Goal: Task Accomplishment & Management: Manage account settings

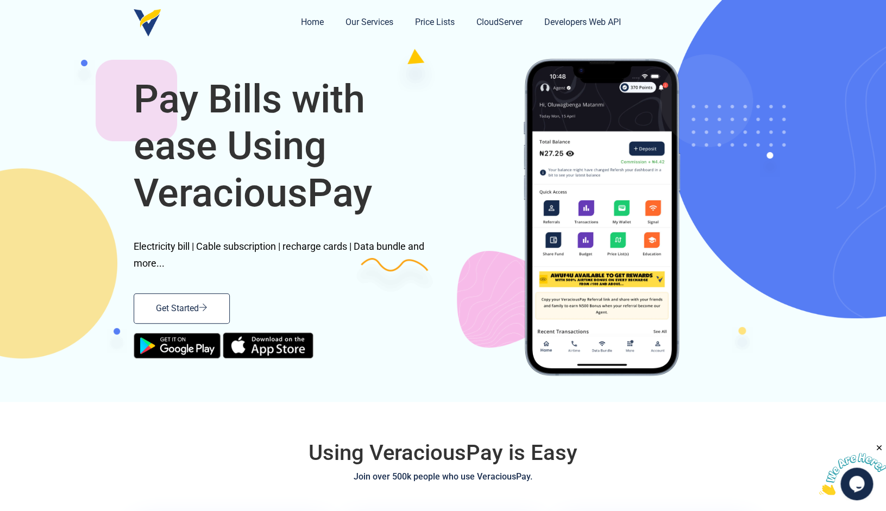
click at [206, 303] on link "Get Started" at bounding box center [182, 308] width 96 height 30
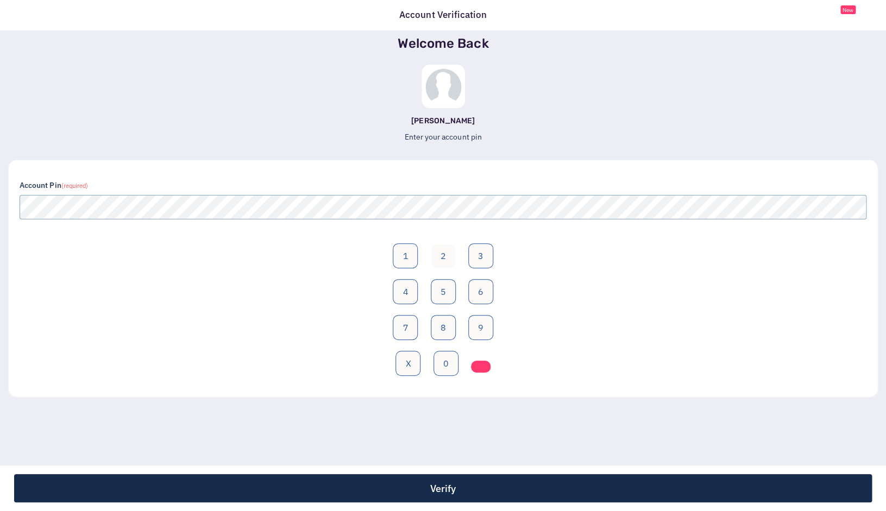
click at [437, 253] on button "2" at bounding box center [443, 255] width 25 height 25
click at [446, 361] on button "0" at bounding box center [446, 363] width 25 height 25
click at [443, 292] on button "5" at bounding box center [443, 291] width 25 height 25
click at [444, 328] on button "8" at bounding box center [443, 327] width 25 height 25
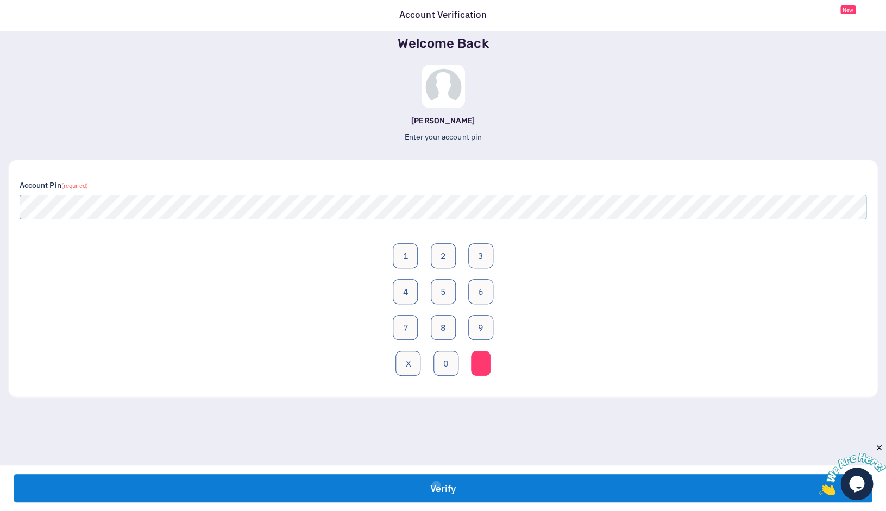
click at [436, 484] on button "Verify" at bounding box center [443, 488] width 858 height 28
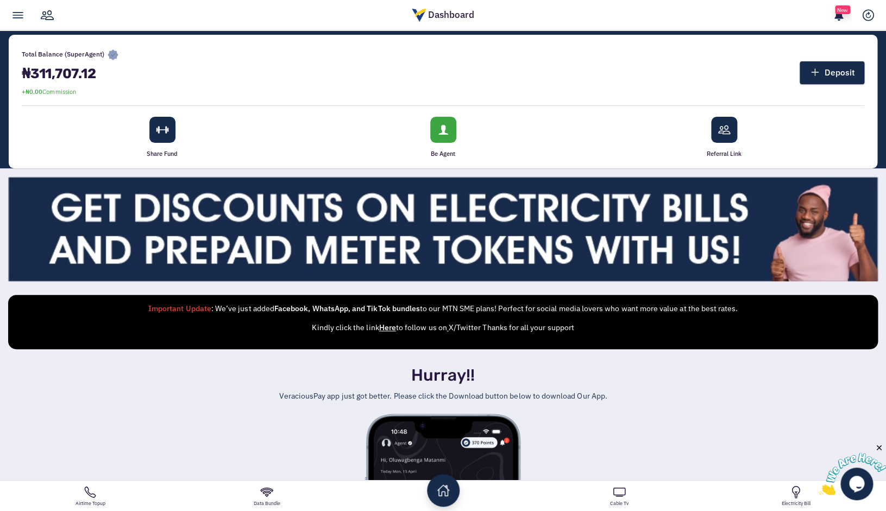
click at [21, 18] on link at bounding box center [17, 15] width 25 height 30
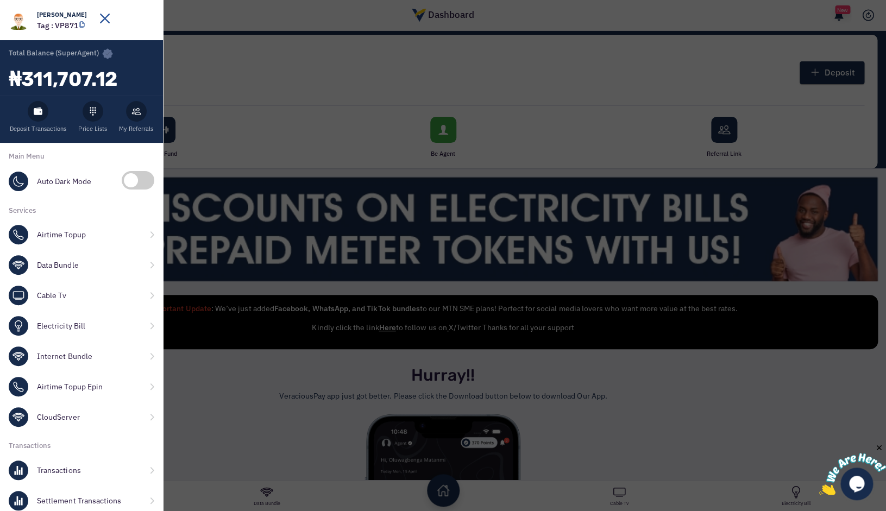
click at [174, 62] on div "Oluwaseun Olajuwon Ikuesan Tag : VP871 Total Balance (SuperAgent) ₦311,707.12 O…" at bounding box center [443, 255] width 886 height 511
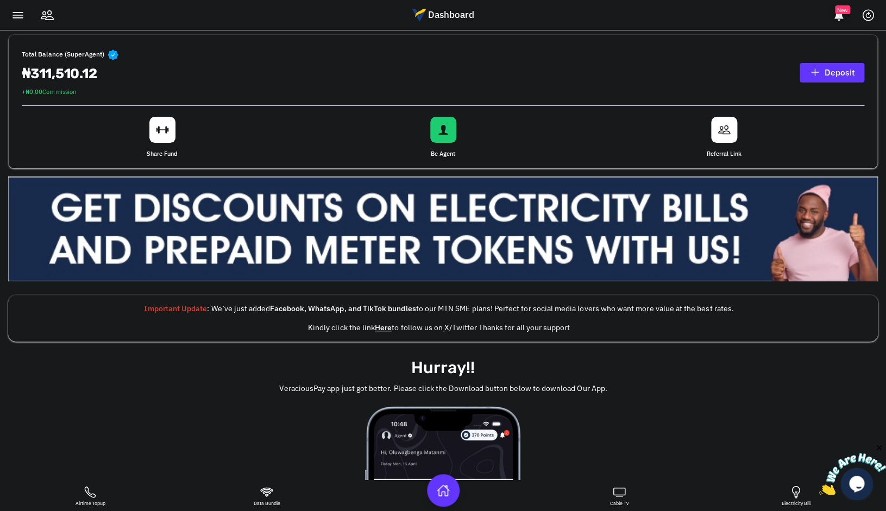
click at [17, 26] on link at bounding box center [17, 15] width 25 height 30
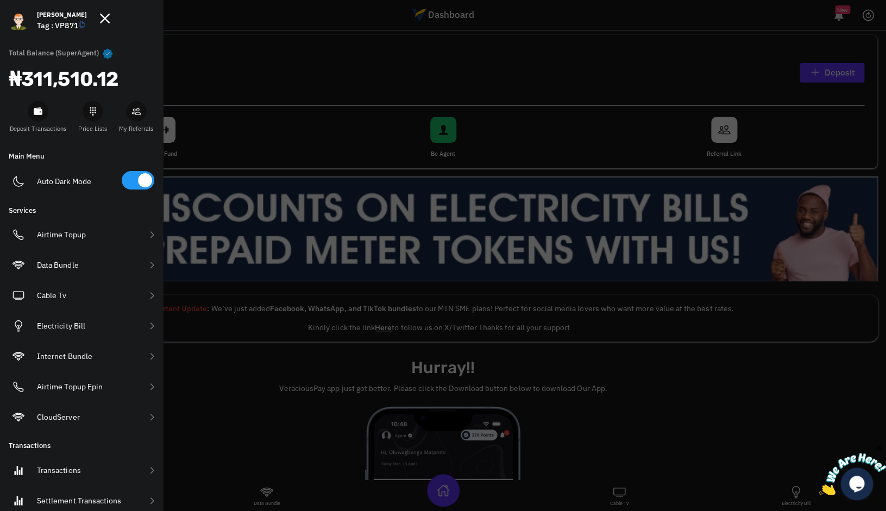
scroll to position [231, 0]
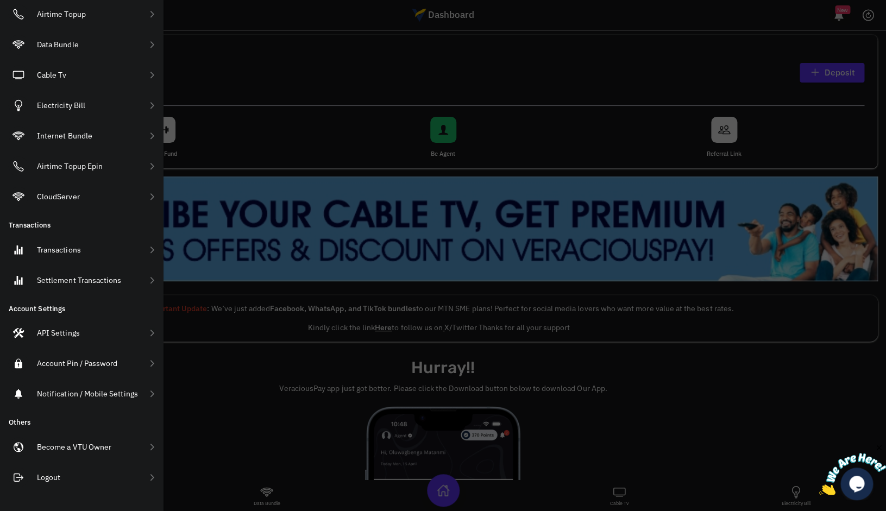
click at [82, 254] on link "Transactions" at bounding box center [81, 250] width 163 height 30
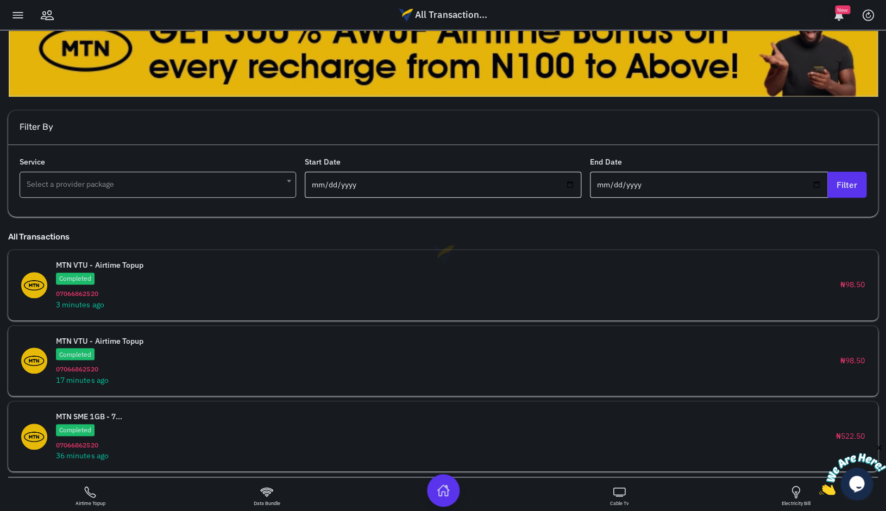
scroll to position [228, 0]
